Goal: Transaction & Acquisition: Book appointment/travel/reservation

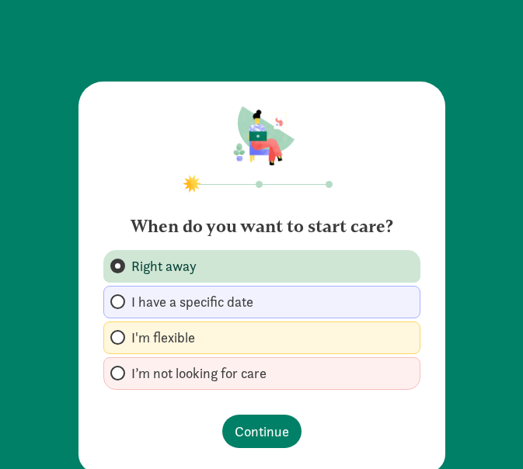
scroll to position [40, 0]
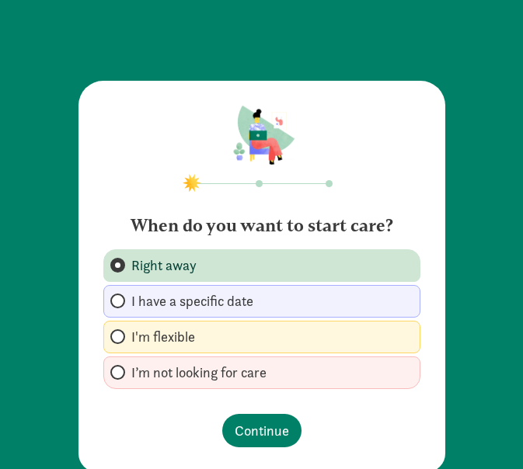
click at [183, 387] on label "I’m not looking for care" at bounding box center [261, 373] width 317 height 33
click at [120, 378] on input "I’m not looking for care" at bounding box center [115, 372] width 10 height 10
radio input "true"
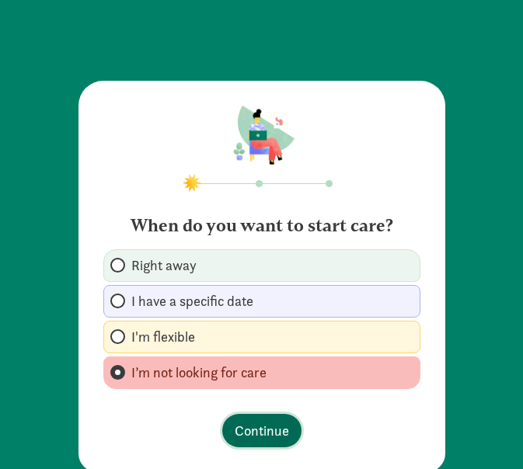
click at [246, 444] on button "Continue" at bounding box center [261, 430] width 79 height 33
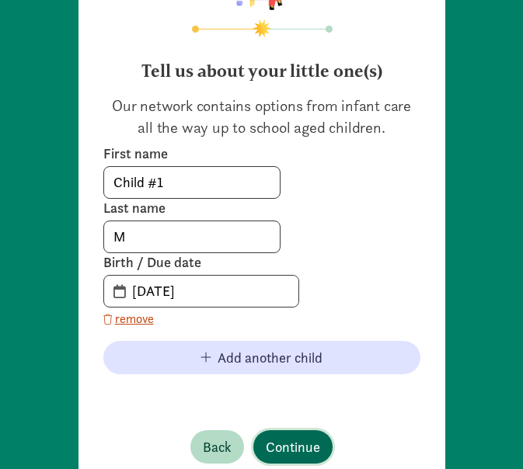
scroll to position [258, 0]
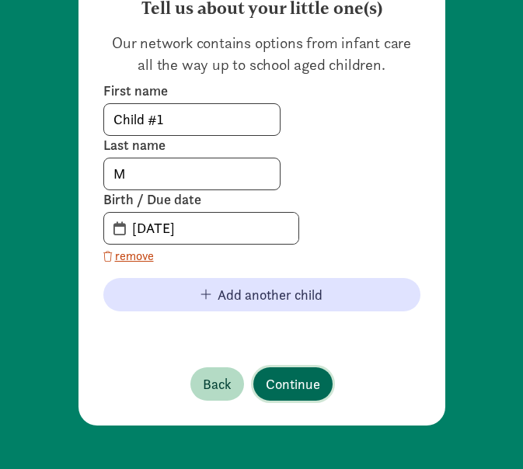
click at [286, 375] on span "Continue" at bounding box center [293, 384] width 54 height 21
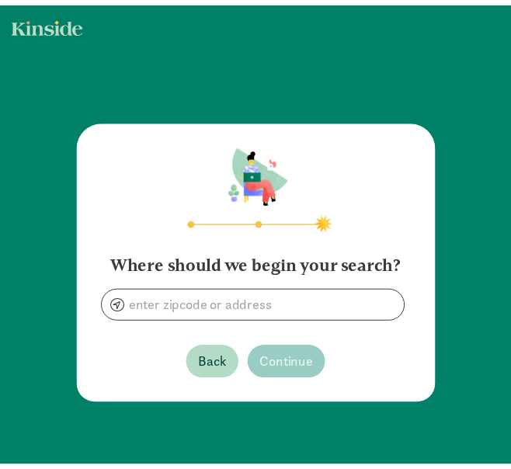
scroll to position [0, 0]
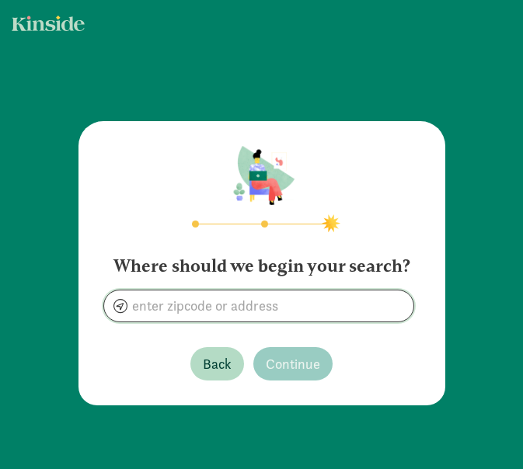
click at [239, 301] on input at bounding box center [258, 306] width 309 height 31
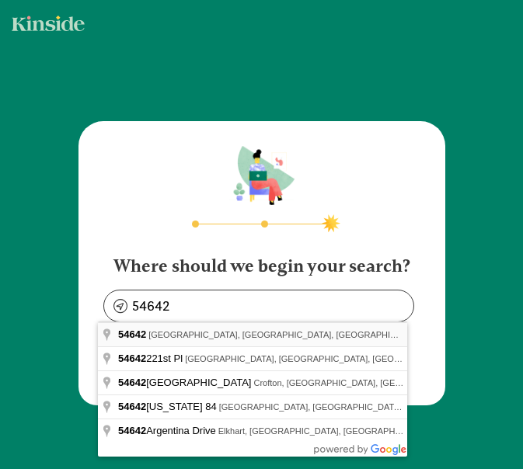
type input "Melrose, WI 54642, USA"
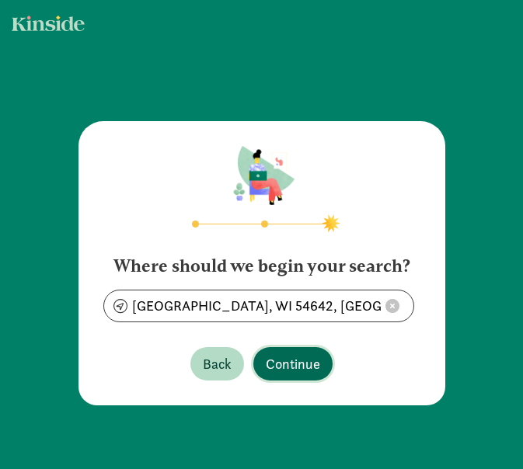
click at [300, 366] on span "Continue" at bounding box center [293, 363] width 54 height 21
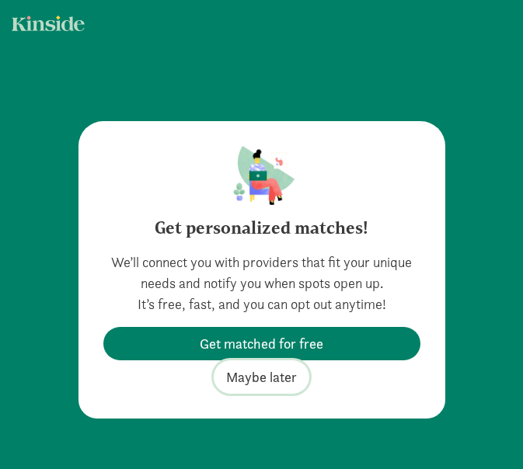
click at [280, 373] on span "Maybe later" at bounding box center [261, 377] width 71 height 21
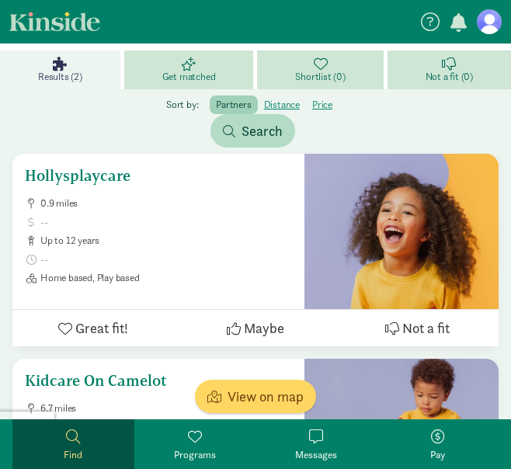
scroll to position [170, 0]
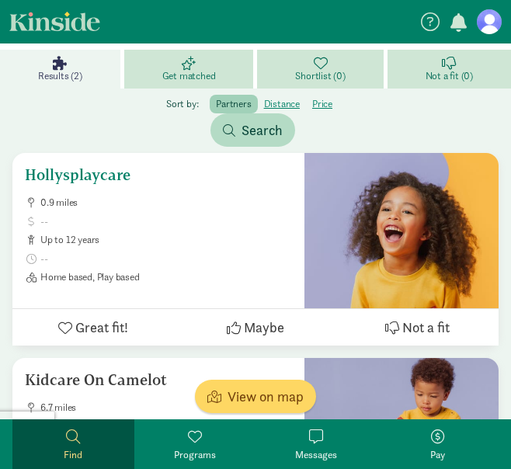
click at [212, 226] on span at bounding box center [166, 221] width 252 height 12
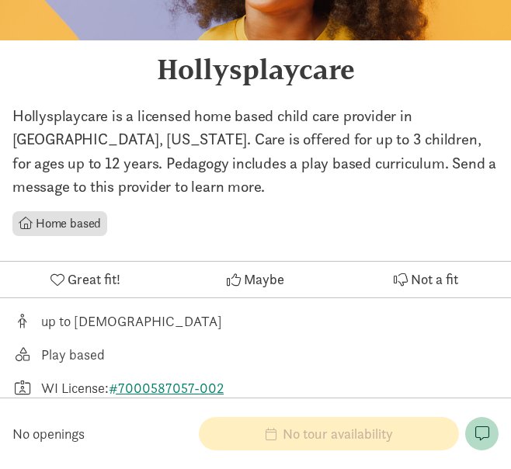
scroll to position [144, 0]
